Goal: Answer question/provide support: Share knowledge or assist other users

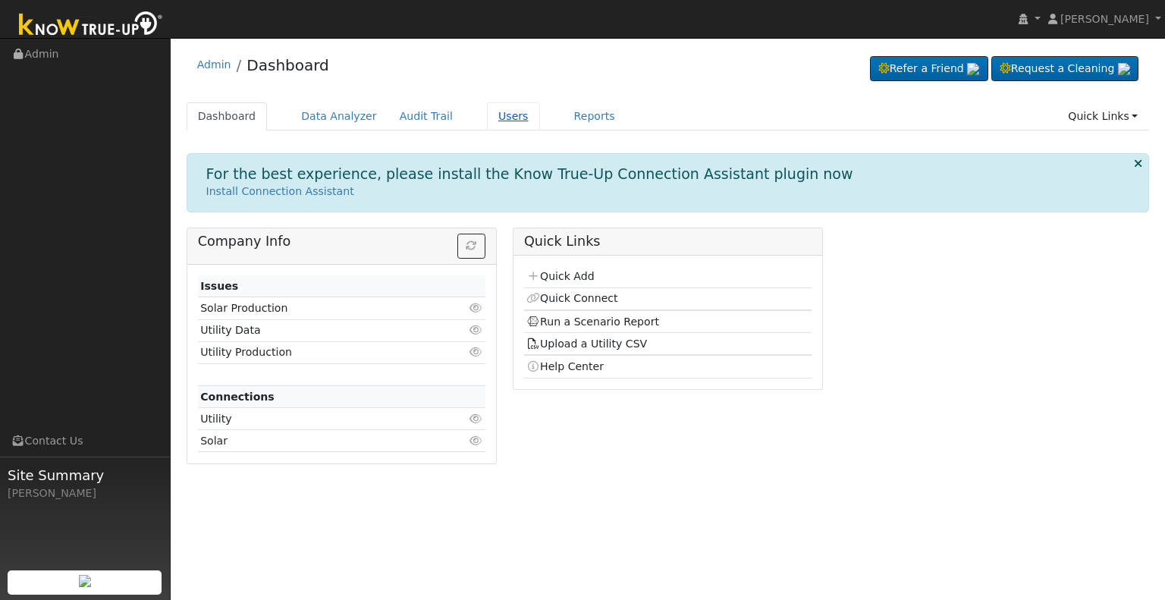
click at [488, 115] on link "Users" at bounding box center [513, 116] width 53 height 28
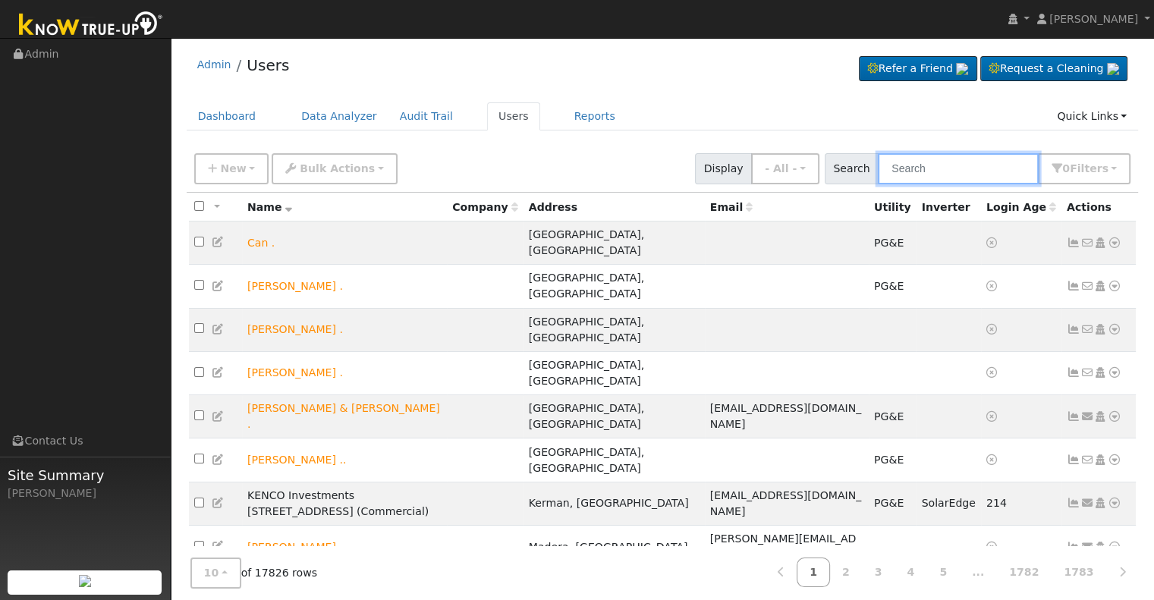
click at [926, 169] on input "text" at bounding box center [958, 168] width 161 height 31
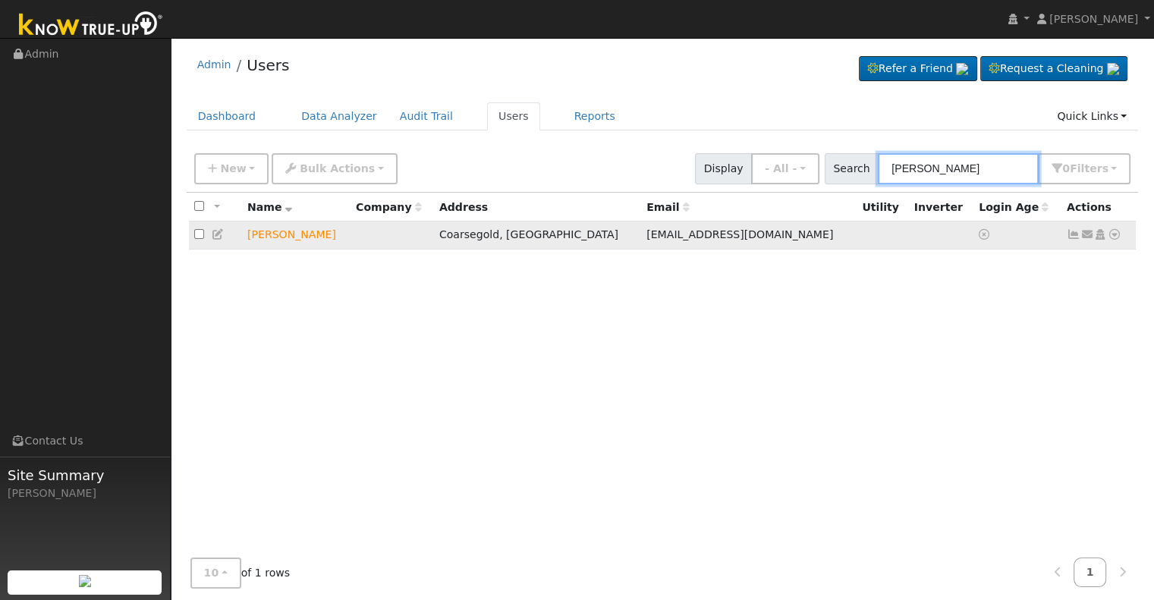
type input "lance cast"
click at [1115, 232] on icon at bounding box center [1114, 234] width 14 height 11
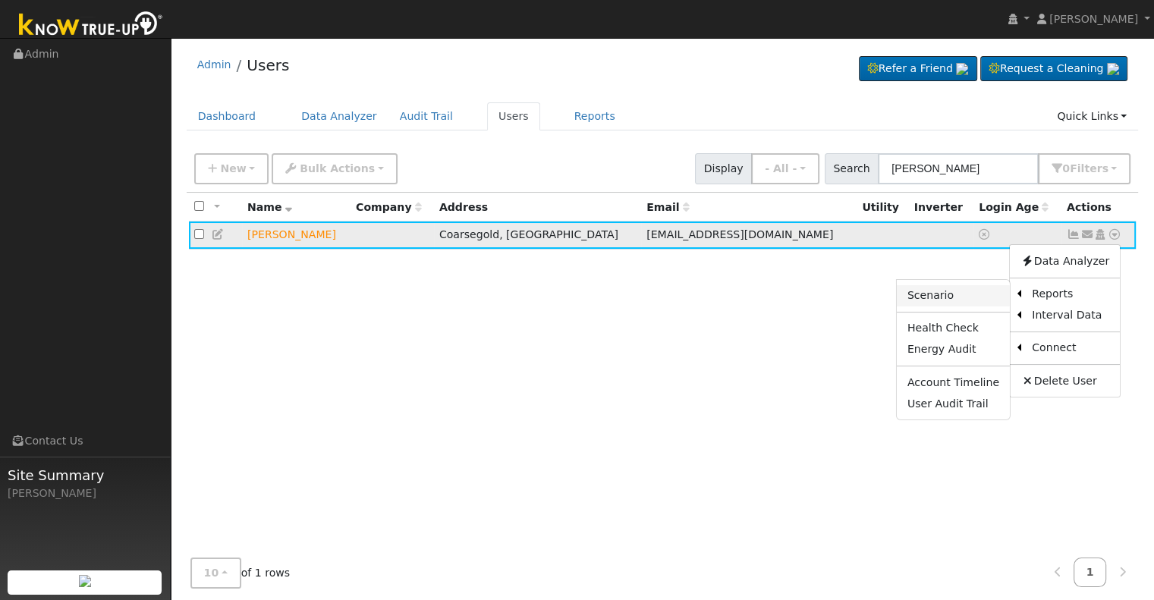
click at [960, 302] on link "Scenario" at bounding box center [953, 295] width 113 height 21
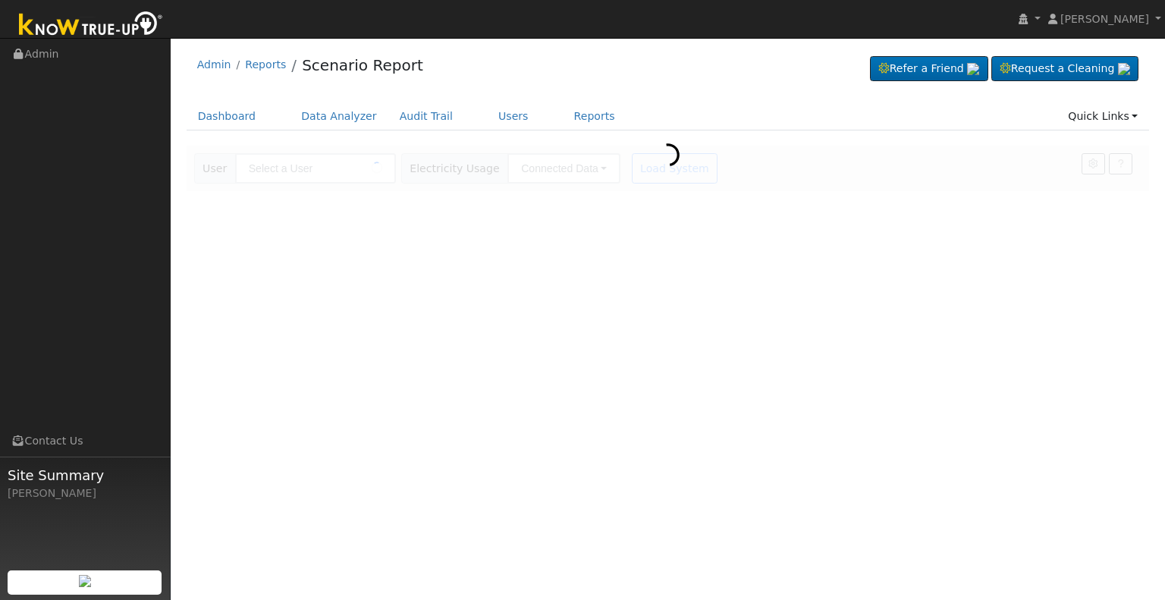
type input "[PERSON_NAME]"
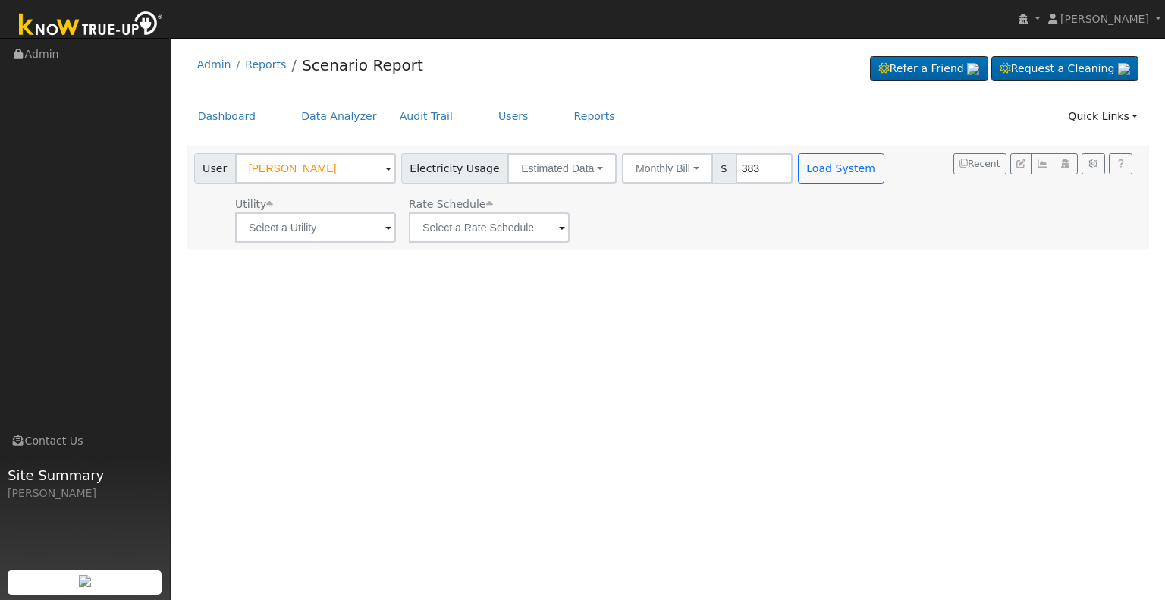
click at [389, 226] on span at bounding box center [388, 228] width 6 height 17
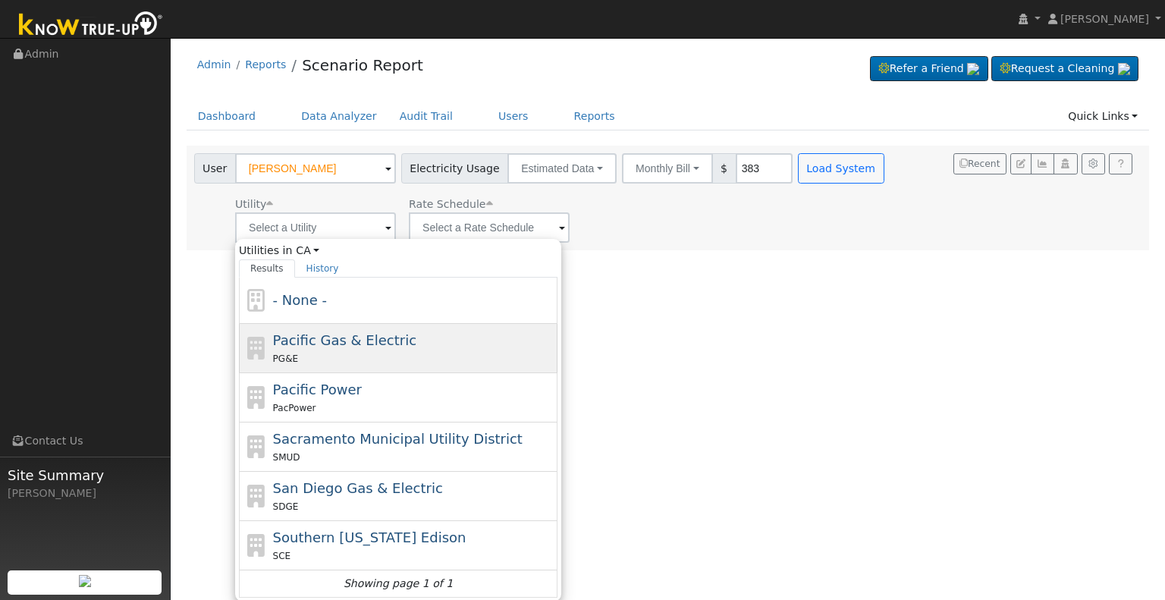
click at [394, 341] on span "Pacific Gas & Electric" at bounding box center [344, 340] width 143 height 16
type input "Pacific Gas & Electric"
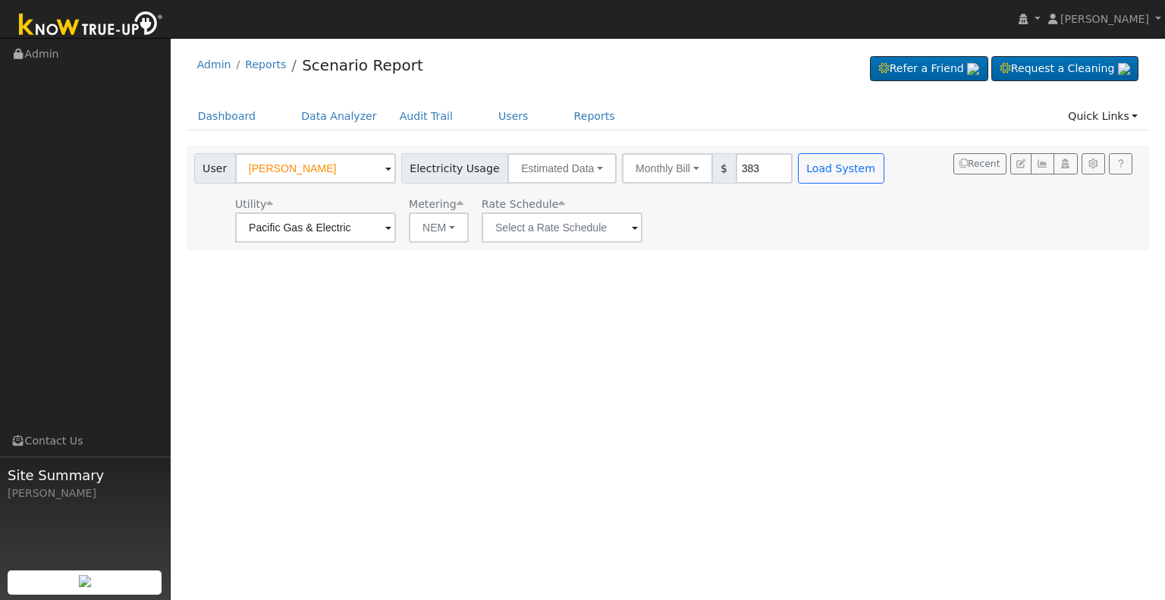
click at [391, 228] on span at bounding box center [388, 228] width 6 height 17
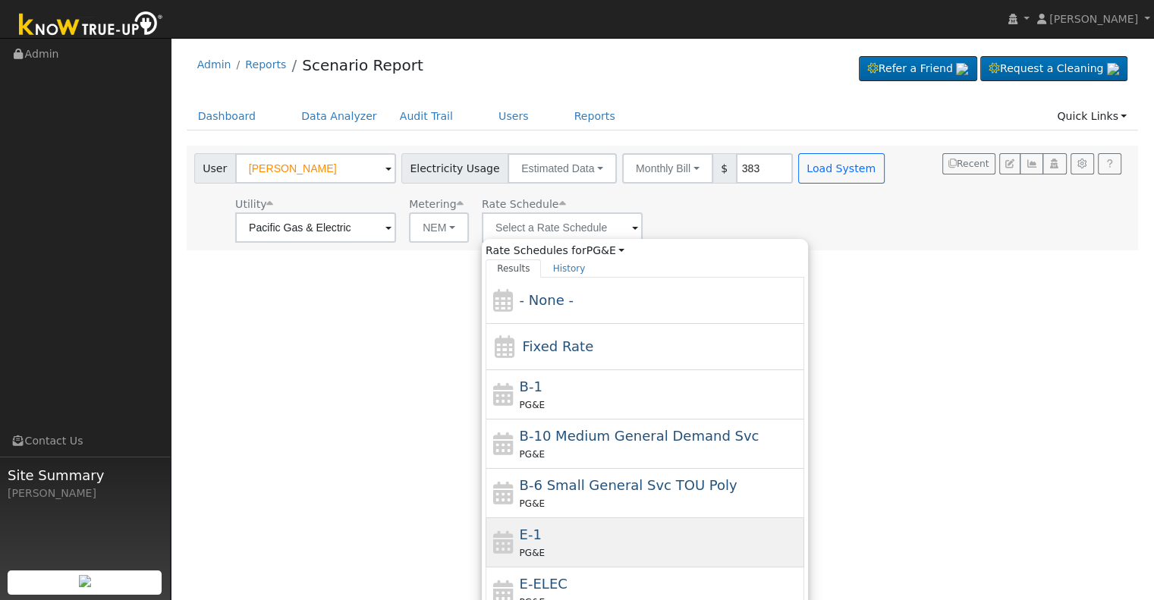
click at [570, 534] on div "E-1 PG&E" at bounding box center [660, 542] width 281 height 36
type input "E-1"
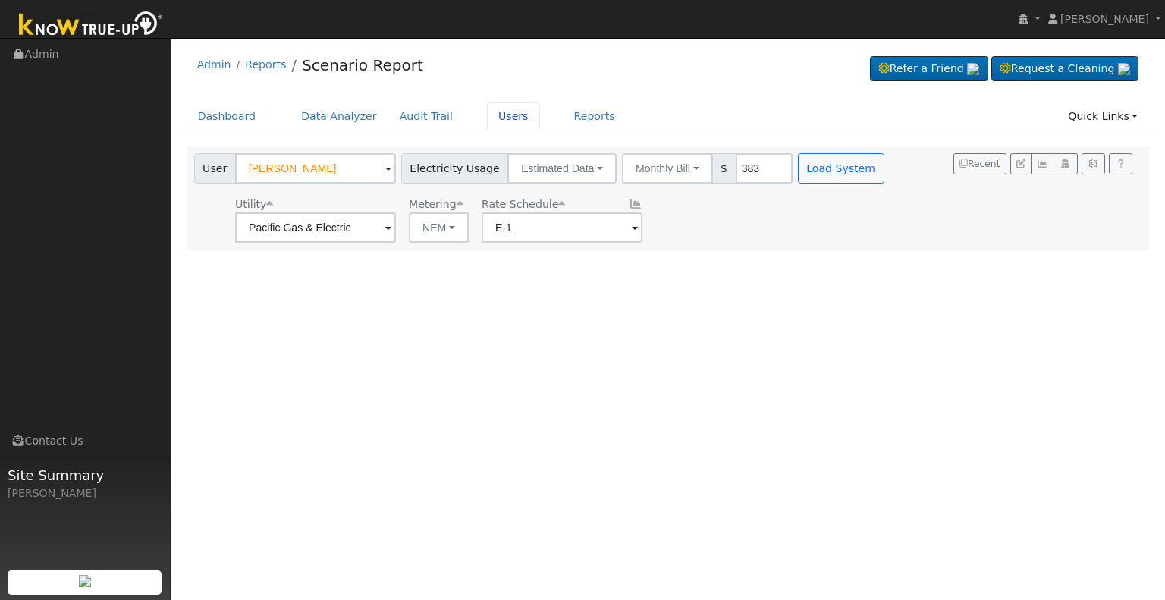
click at [487, 115] on link "Users" at bounding box center [513, 116] width 53 height 28
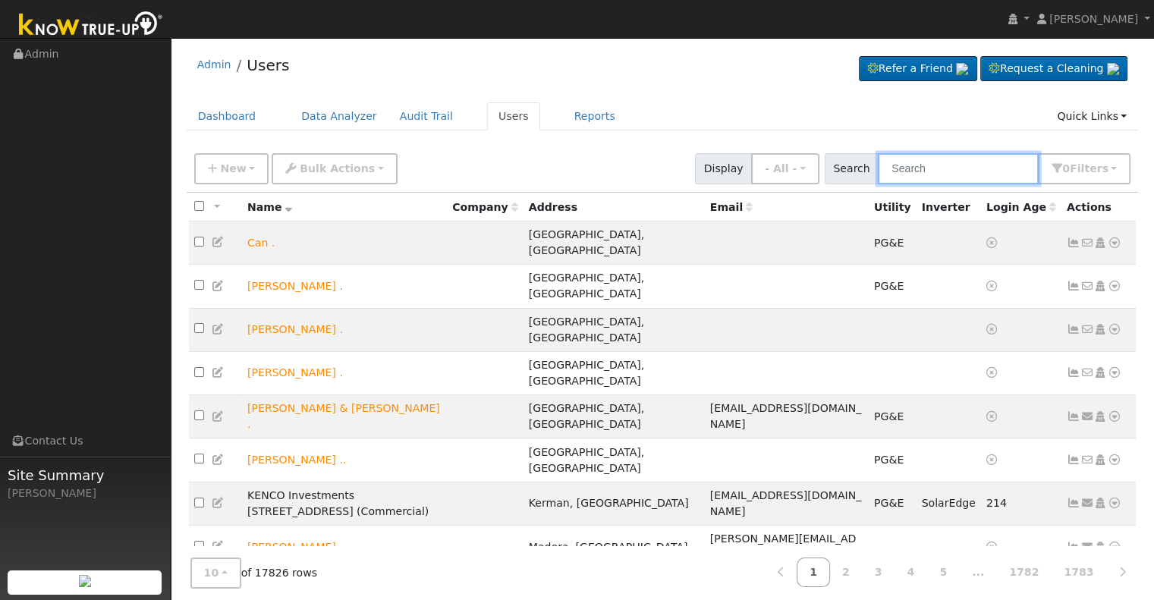
click at [925, 169] on input "text" at bounding box center [958, 168] width 161 height 31
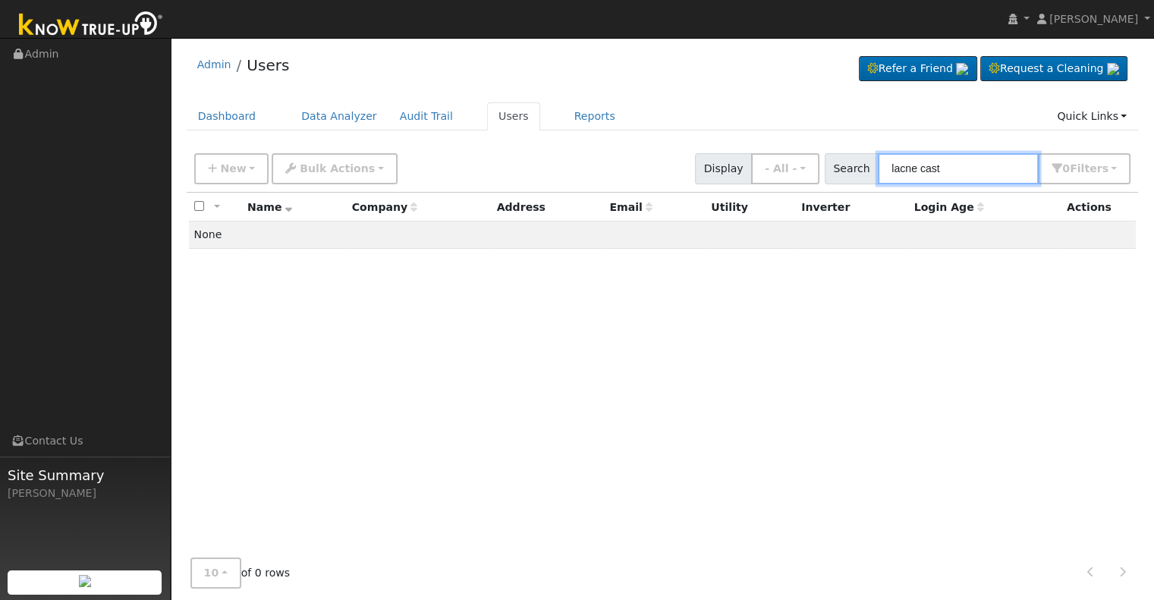
click at [928, 171] on input "lacne cast" at bounding box center [958, 168] width 161 height 31
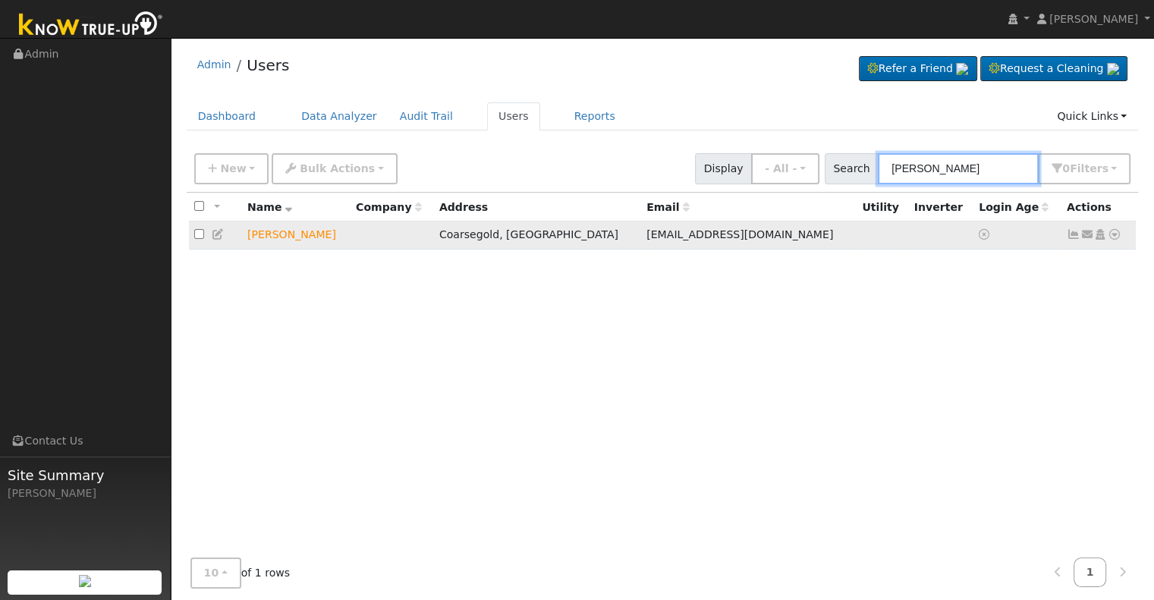
type input "[PERSON_NAME]"
click at [1098, 234] on icon at bounding box center [1100, 234] width 14 height 11
